Goal: Navigation & Orientation: Find specific page/section

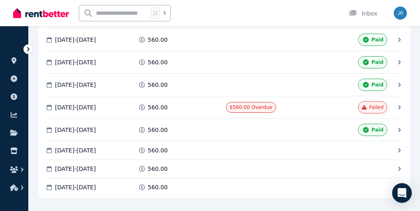
scroll to position [464, 0]
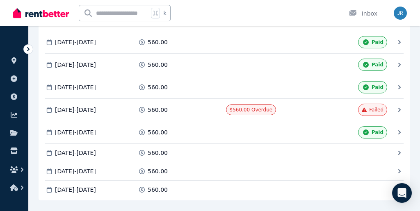
click at [132, 133] on div "[DATE] - [DATE]" at bounding box center [90, 132] width 90 height 12
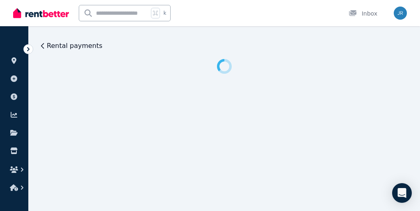
scroll to position [0, 0]
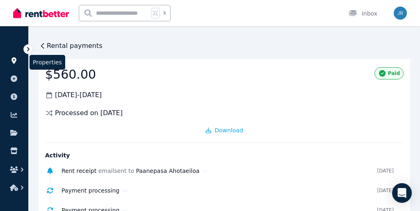
click at [15, 60] on icon at bounding box center [14, 60] width 8 height 7
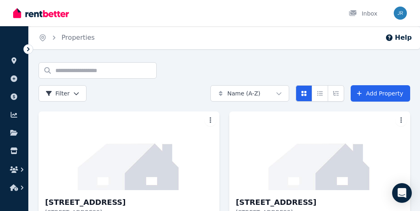
click at [206, 60] on div "Home Properties Help Search properties Filter Name (A-Z) Add Property [STREET_A…" at bounding box center [210, 105] width 420 height 211
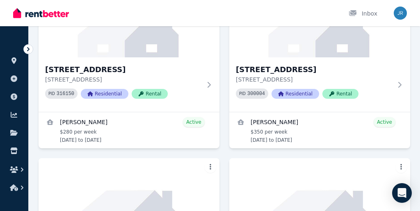
scroll to position [114, 0]
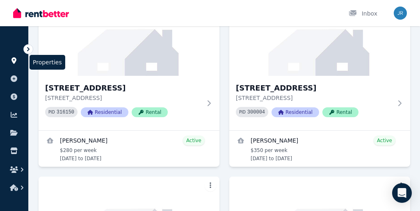
click at [11, 62] on icon at bounding box center [14, 60] width 8 height 7
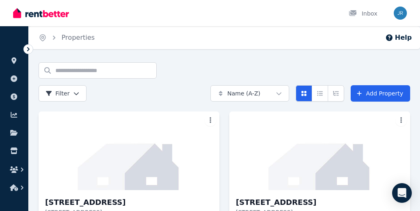
click at [185, 68] on div "Search properties Filter" at bounding box center [121, 81] width 165 height 39
click at [14, 62] on icon at bounding box center [13, 60] width 5 height 7
click at [163, 45] on div "Home Properties Help" at bounding box center [224, 37] width 391 height 23
click at [159, 45] on div "Home Properties Help" at bounding box center [224, 37] width 391 height 23
click at [15, 63] on icon at bounding box center [13, 60] width 5 height 7
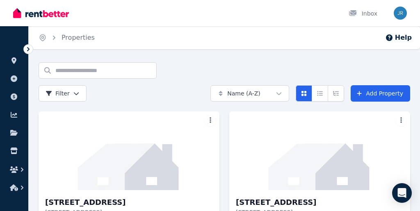
click at [147, 30] on div "Home Properties Help" at bounding box center [224, 37] width 391 height 23
click at [15, 62] on icon at bounding box center [13, 60] width 5 height 7
click at [195, 35] on div "Home Properties Help" at bounding box center [224, 37] width 391 height 23
click at [14, 65] on link at bounding box center [14, 60] width 15 height 13
click at [184, 42] on div "Home Properties Help" at bounding box center [224, 37] width 391 height 23
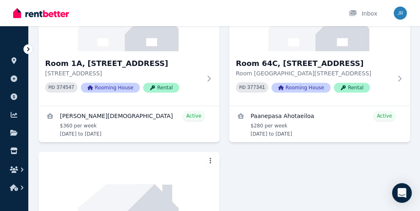
scroll to position [320, 0]
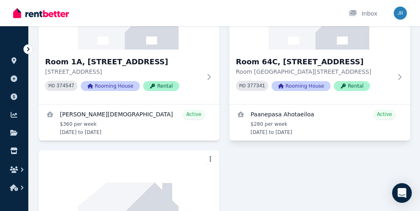
click at [288, 104] on div "Paanepasa Ahotaeiloa Active $280 per week [DATE] to [DATE]" at bounding box center [319, 122] width 181 height 36
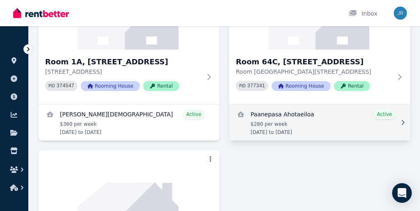
click at [286, 116] on link "View details for Paanepasa Ahotaeiloa" at bounding box center [319, 122] width 181 height 36
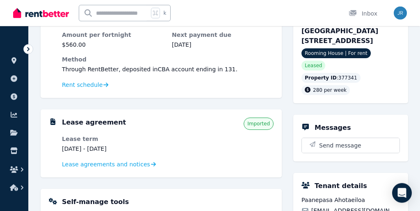
scroll to position [94, 0]
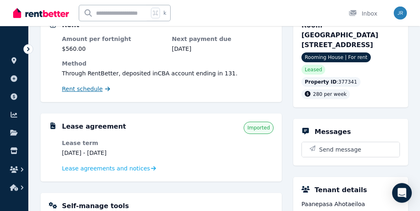
click at [93, 90] on span "Rent schedule" at bounding box center [82, 89] width 41 height 8
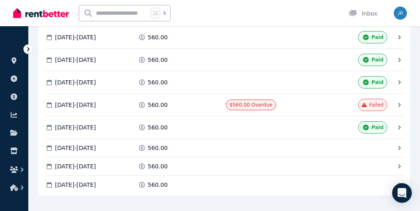
scroll to position [456, 0]
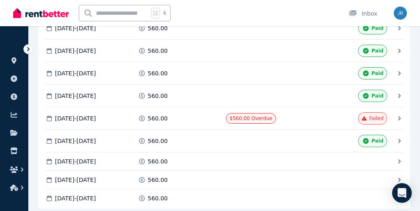
click at [196, 120] on div "560.00" at bounding box center [181, 118] width 86 height 8
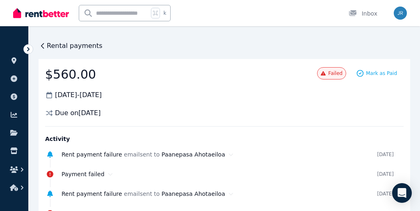
click at [45, 48] on icon at bounding box center [43, 46] width 8 height 8
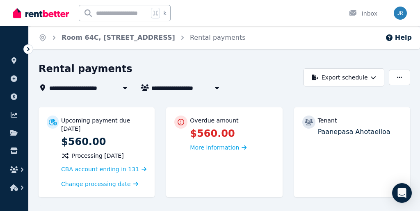
click at [201, 64] on div "Rental payments" at bounding box center [169, 70] width 260 height 16
click at [196, 70] on div "Rental payments" at bounding box center [169, 70] width 260 height 16
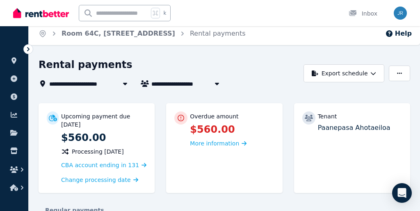
scroll to position [3, 0]
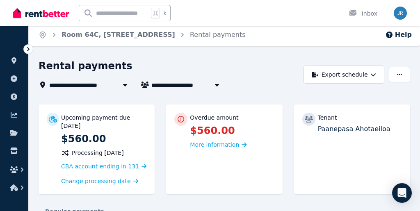
click at [195, 73] on div "Rental payments" at bounding box center [169, 67] width 260 height 16
click at [13, 64] on icon at bounding box center [14, 60] width 8 height 7
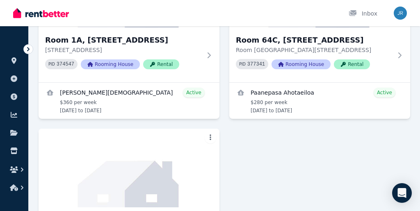
scroll to position [351, 0]
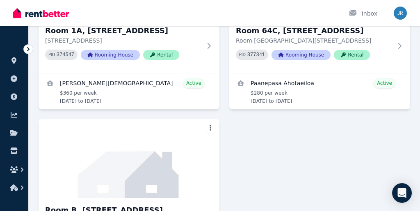
click at [265, 168] on div "[STREET_ADDRESS][GEOGRAPHIC_DATA][STREET_ADDRESS] PID 316150 Residential Rental…" at bounding box center [224, 24] width 371 height 529
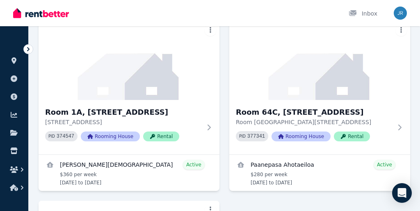
scroll to position [254, 0]
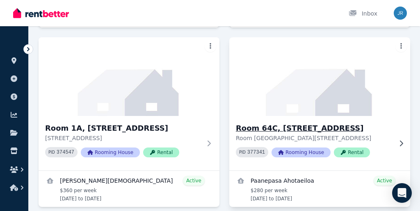
click at [293, 80] on img at bounding box center [320, 76] width 190 height 83
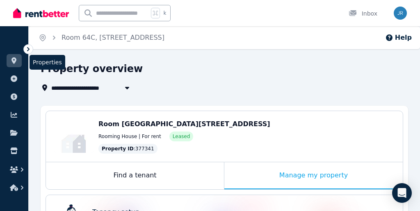
click at [14, 63] on icon at bounding box center [13, 60] width 5 height 7
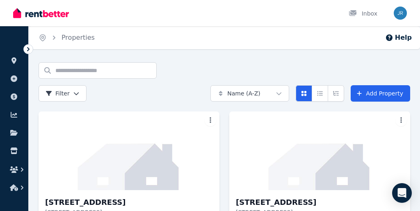
click at [207, 61] on div "Home Properties Help Search properties Filter Name (A-Z) Add Property [STREET_A…" at bounding box center [210, 105] width 420 height 211
click at [188, 59] on div "Home Properties Help Search properties Filter Name (A-Z) Add Property [STREET_A…" at bounding box center [210, 105] width 420 height 211
click at [12, 58] on icon at bounding box center [14, 60] width 8 height 7
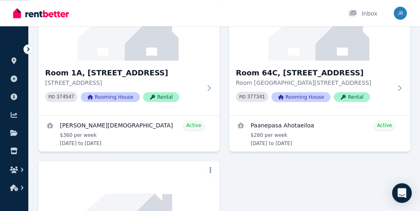
scroll to position [308, 0]
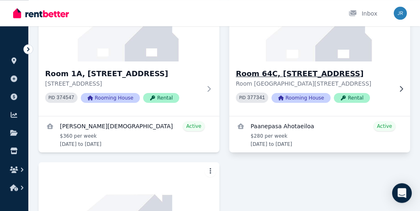
click at [256, 54] on img at bounding box center [320, 22] width 190 height 83
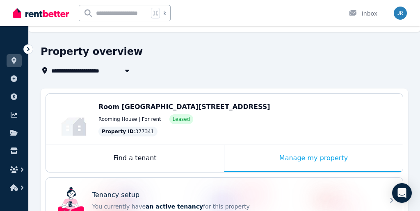
scroll to position [3, 0]
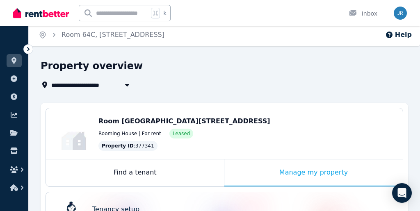
click at [51, 83] on div "**********" at bounding box center [88, 85] width 94 height 10
click at [127, 86] on icon "button" at bounding box center [127, 85] width 4 height 2
type input "**********"
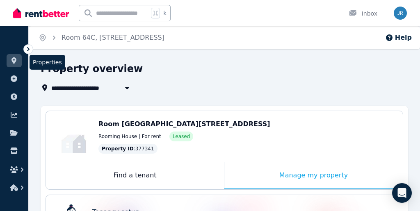
click at [11, 60] on icon at bounding box center [14, 60] width 8 height 7
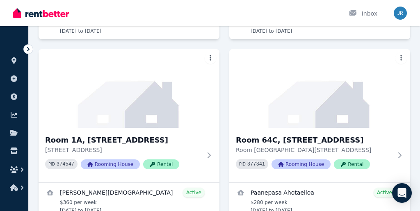
scroll to position [254, 0]
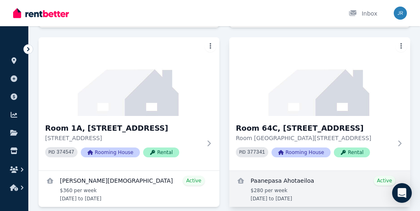
click at [276, 190] on link "View details for Paanepasa Ahotaeiloa" at bounding box center [319, 189] width 181 height 36
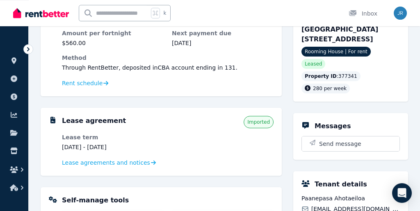
scroll to position [104, 0]
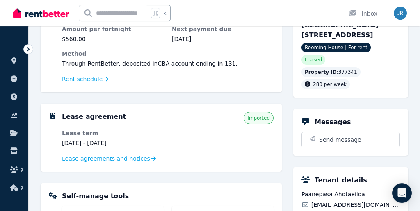
click at [45, 160] on div "Lease agreement Imported Lease term [DATE] - [DATE] Lease agreements and notices" at bounding box center [161, 138] width 241 height 68
click at [49, 147] on div "Lease agreement Imported Lease term [DATE] - [DATE] Lease agreements and notices" at bounding box center [161, 138] width 241 height 68
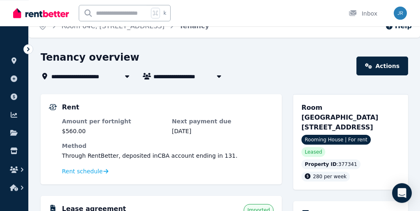
scroll to position [0, 0]
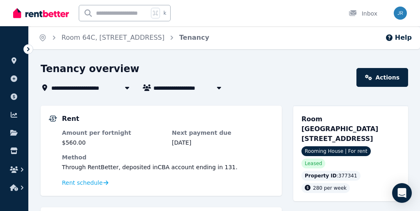
click at [222, 55] on div "**********" at bounding box center [210, 105] width 420 height 211
click at [259, 57] on div "**********" at bounding box center [210, 105] width 420 height 211
click at [254, 60] on div "**********" at bounding box center [210, 105] width 420 height 211
click at [202, 74] on div "Tenancy overview" at bounding box center [196, 70] width 311 height 16
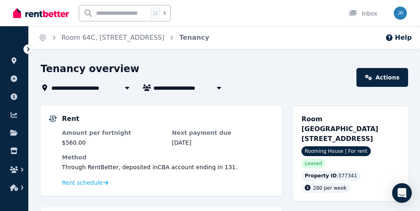
click at [202, 74] on div "Tenancy overview" at bounding box center [196, 70] width 311 height 16
click at [192, 71] on div "Tenancy overview" at bounding box center [196, 70] width 311 height 16
click at [218, 58] on div "**********" at bounding box center [210, 105] width 420 height 211
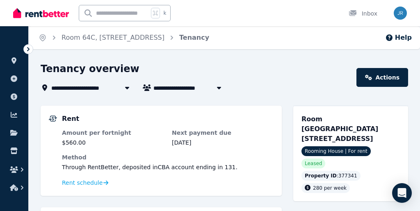
click at [185, 62] on div "**********" at bounding box center [210, 105] width 420 height 211
click at [16, 64] on icon at bounding box center [14, 60] width 8 height 7
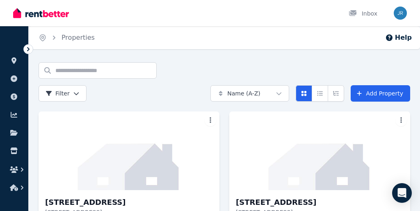
click at [198, 72] on div "Search properties Filter" at bounding box center [121, 81] width 165 height 39
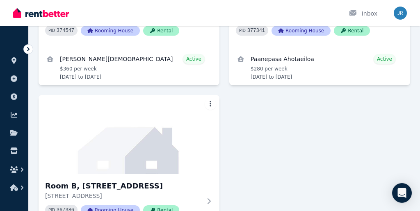
scroll to position [375, 0]
click at [277, 141] on div "[STREET_ADDRESS][GEOGRAPHIC_DATA][STREET_ADDRESS] PID 316150 Residential Rental…" at bounding box center [224, 1] width 371 height 529
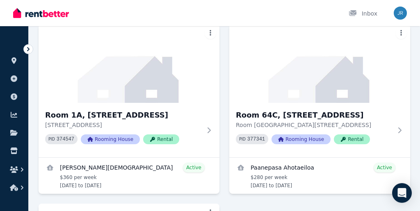
scroll to position [334, 0]
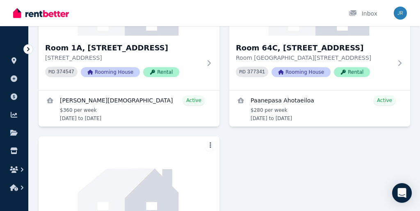
click at [278, 150] on div "[STREET_ADDRESS][GEOGRAPHIC_DATA][STREET_ADDRESS] PID 316150 Residential Rental…" at bounding box center [224, 42] width 371 height 529
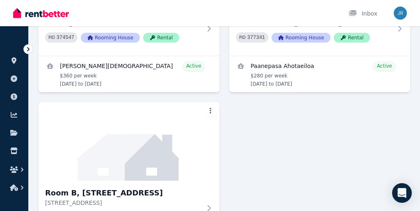
scroll to position [370, 0]
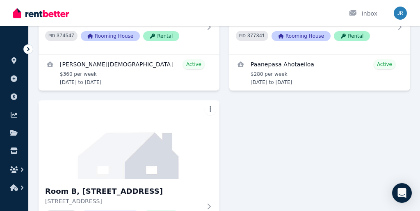
click at [242, 155] on div "[STREET_ADDRESS][GEOGRAPHIC_DATA][STREET_ADDRESS] PID 316150 Residential Rental…" at bounding box center [224, 5] width 371 height 529
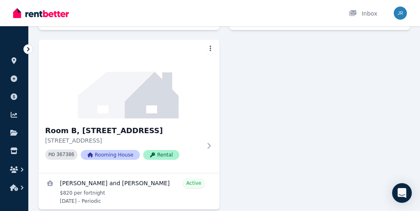
scroll to position [467, 0]
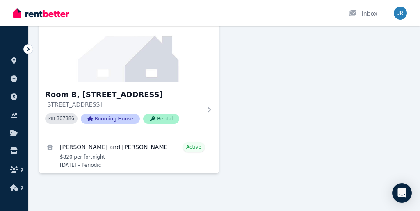
click at [11, 61] on icon at bounding box center [14, 60] width 8 height 7
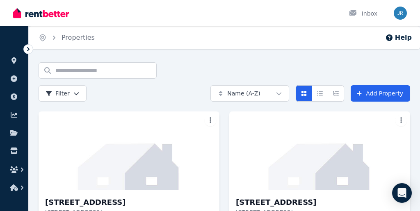
click at [230, 36] on div "Home Properties Help" at bounding box center [224, 37] width 391 height 23
